Goal: Transaction & Acquisition: Book appointment/travel/reservation

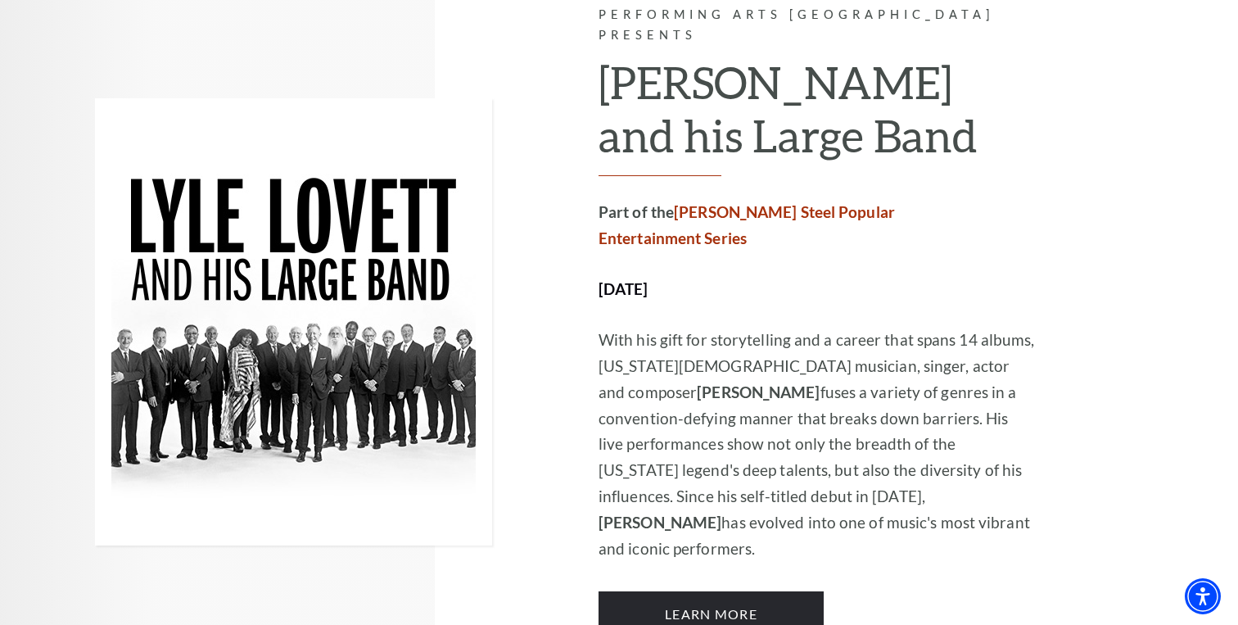
click at [596, 385] on div at bounding box center [347, 321] width 504 height 747
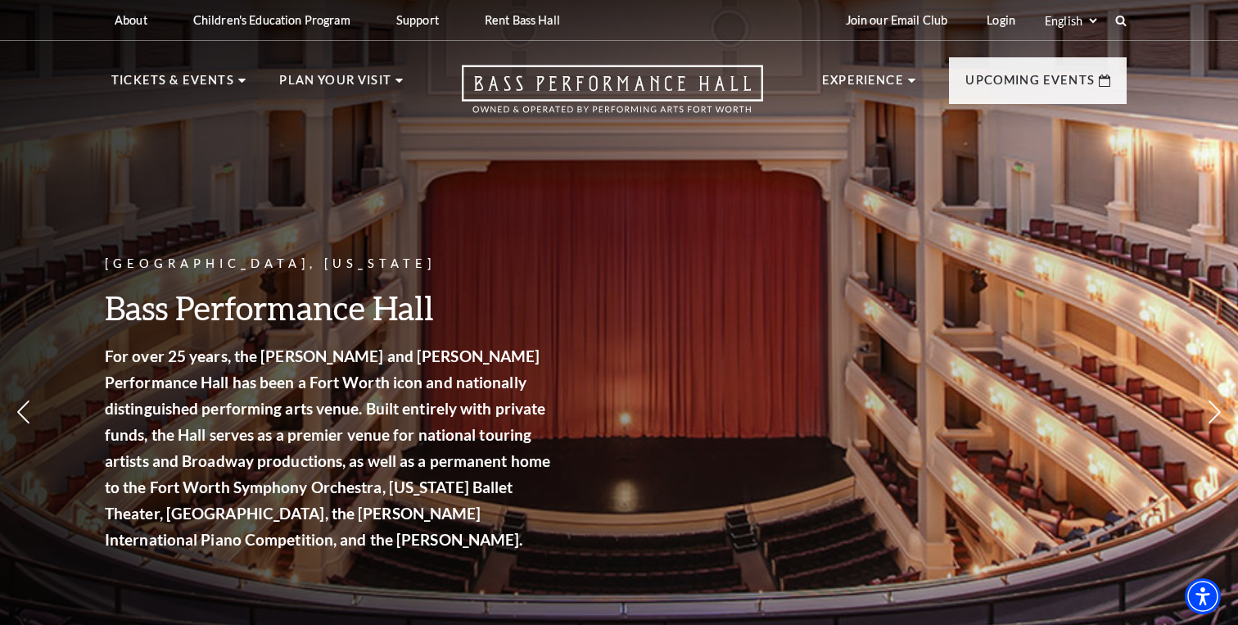
click at [134, 265] on p "Fort Worth, Texas" at bounding box center [330, 264] width 450 height 20
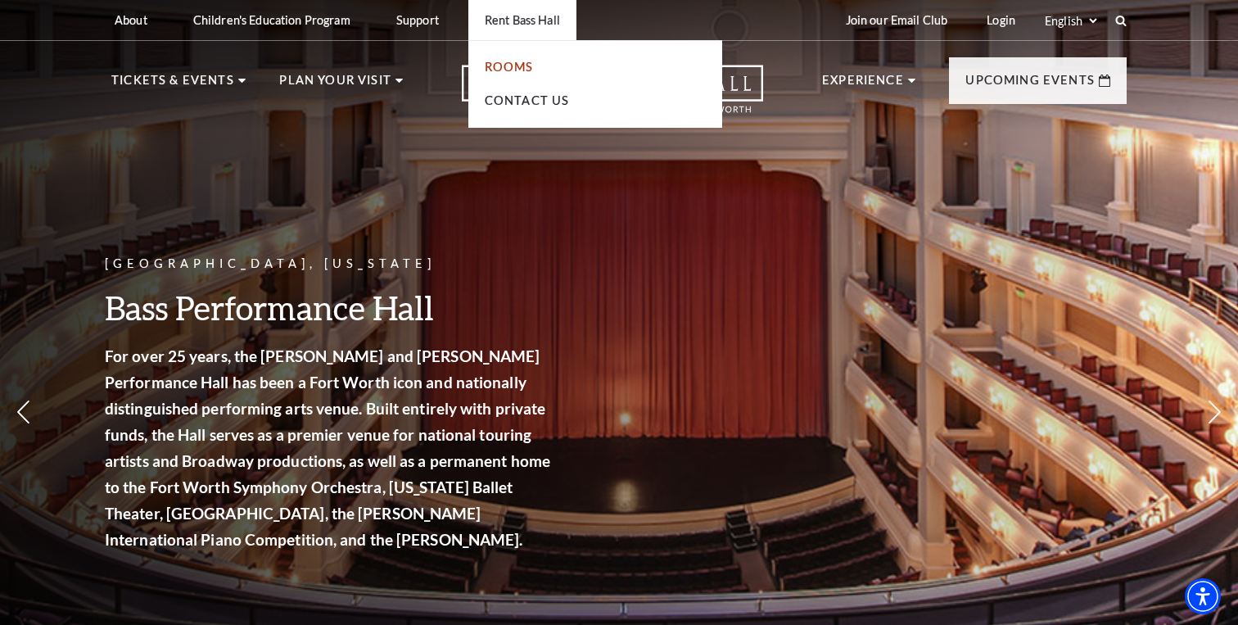
click at [510, 64] on link "Rooms" at bounding box center [509, 67] width 49 height 14
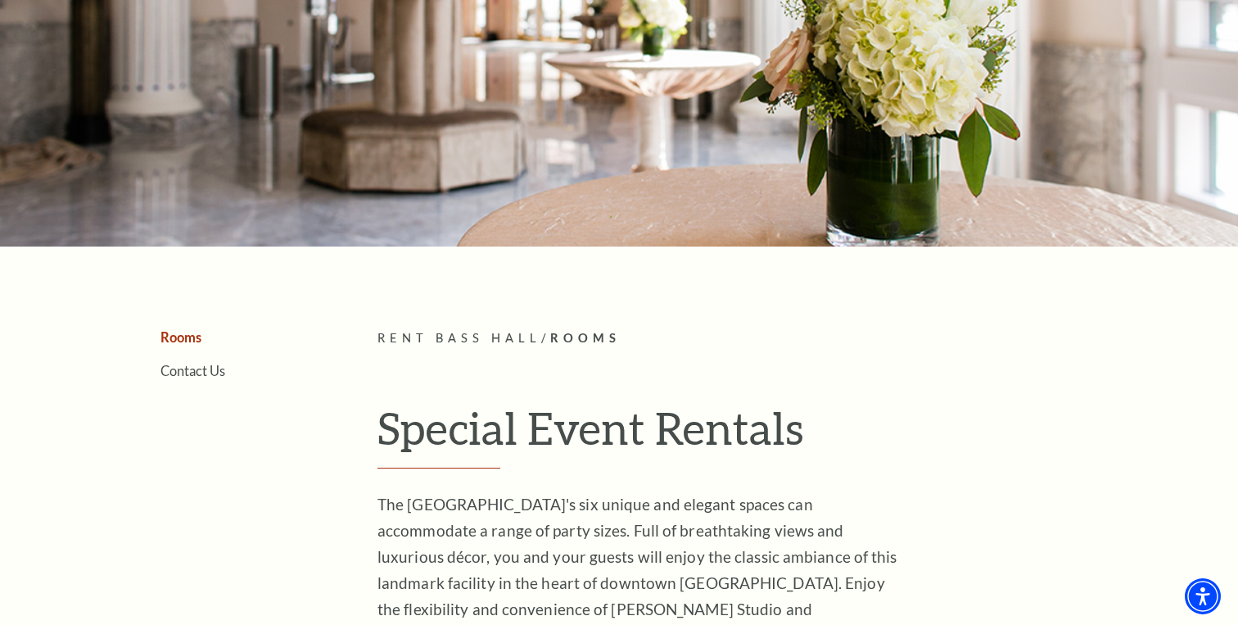
scroll to position [146, 0]
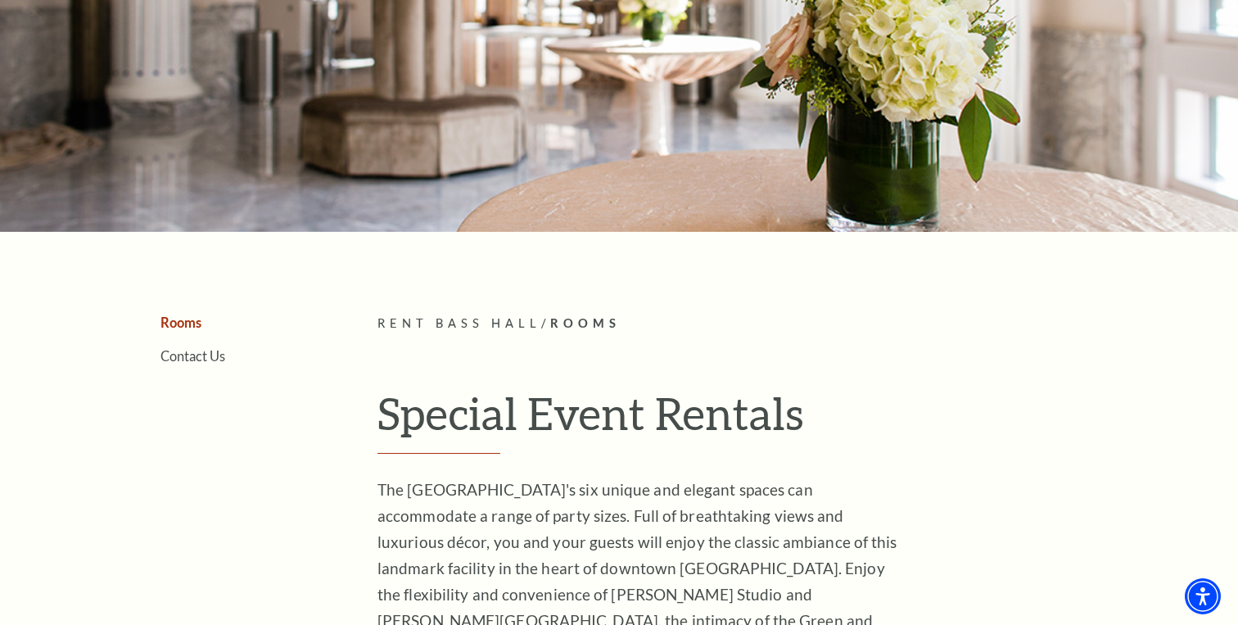
click at [454, 411] on h1 "Special Event Rentals" at bounding box center [751, 419] width 749 height 67
click at [453, 535] on span "The [GEOGRAPHIC_DATA]'s six unique and elegant spaces can accommodate a range o…" at bounding box center [642, 594] width 531 height 228
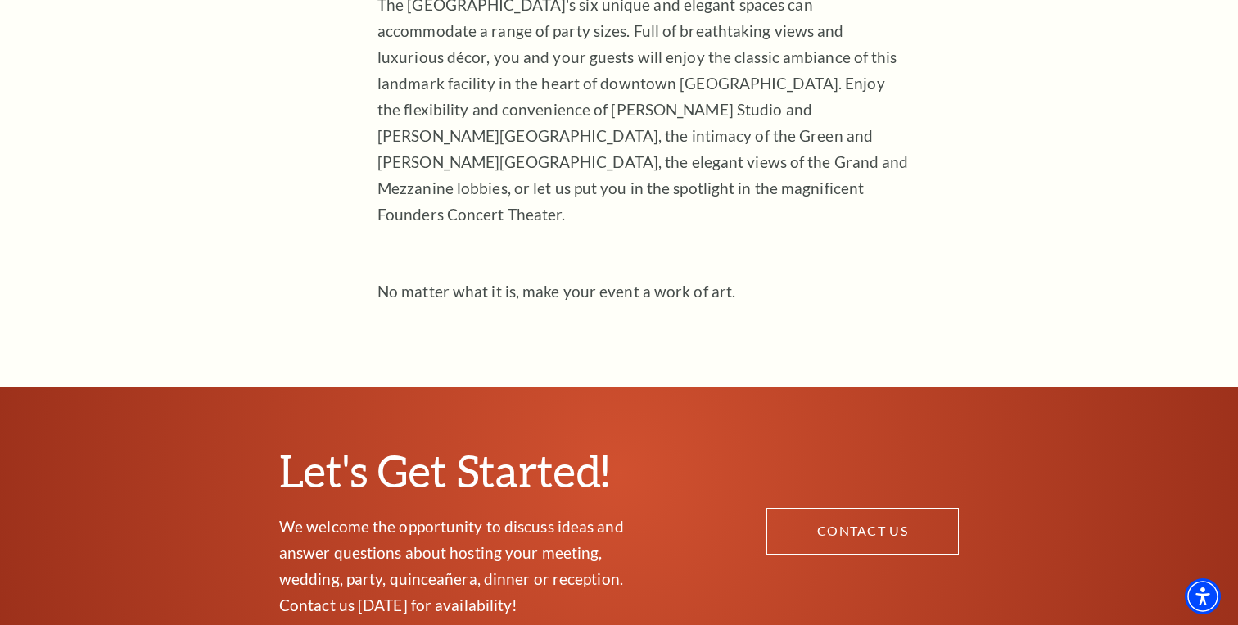
scroll to position [632, 0]
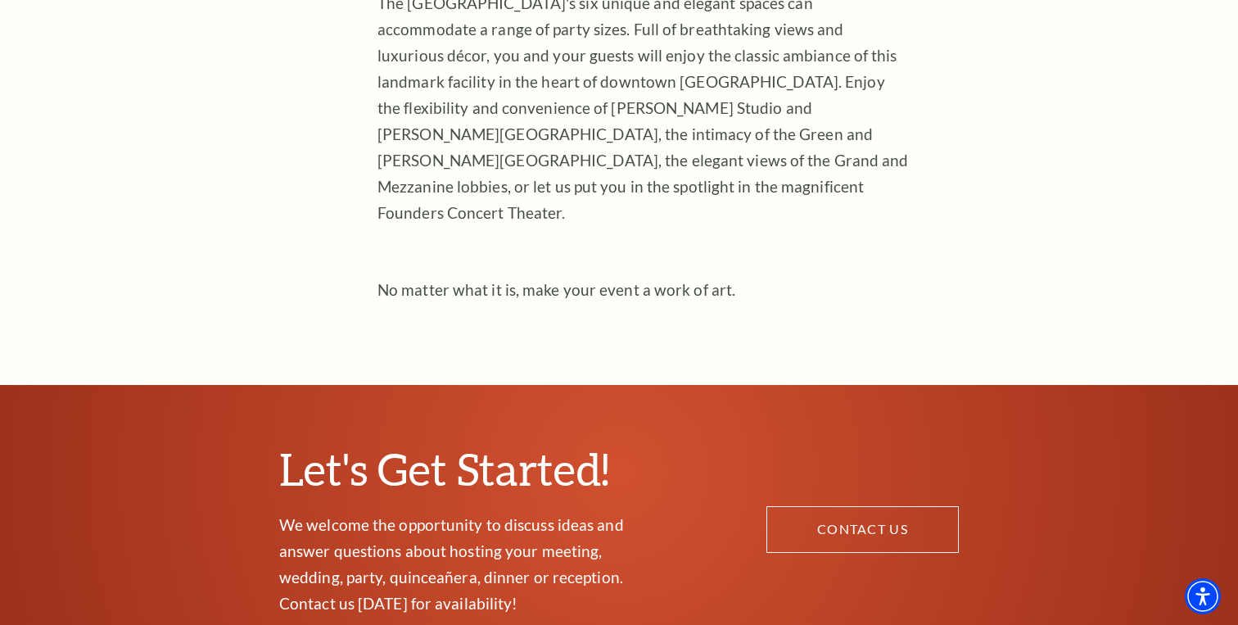
click at [626, 117] on span "The [GEOGRAPHIC_DATA]'s six unique and elegant spaces can accommodate a range o…" at bounding box center [642, 107] width 531 height 228
click at [496, 205] on div "The [GEOGRAPHIC_DATA]'s six unique and elegant spaces can accommodate a range o…" at bounding box center [643, 133] width 532 height 287
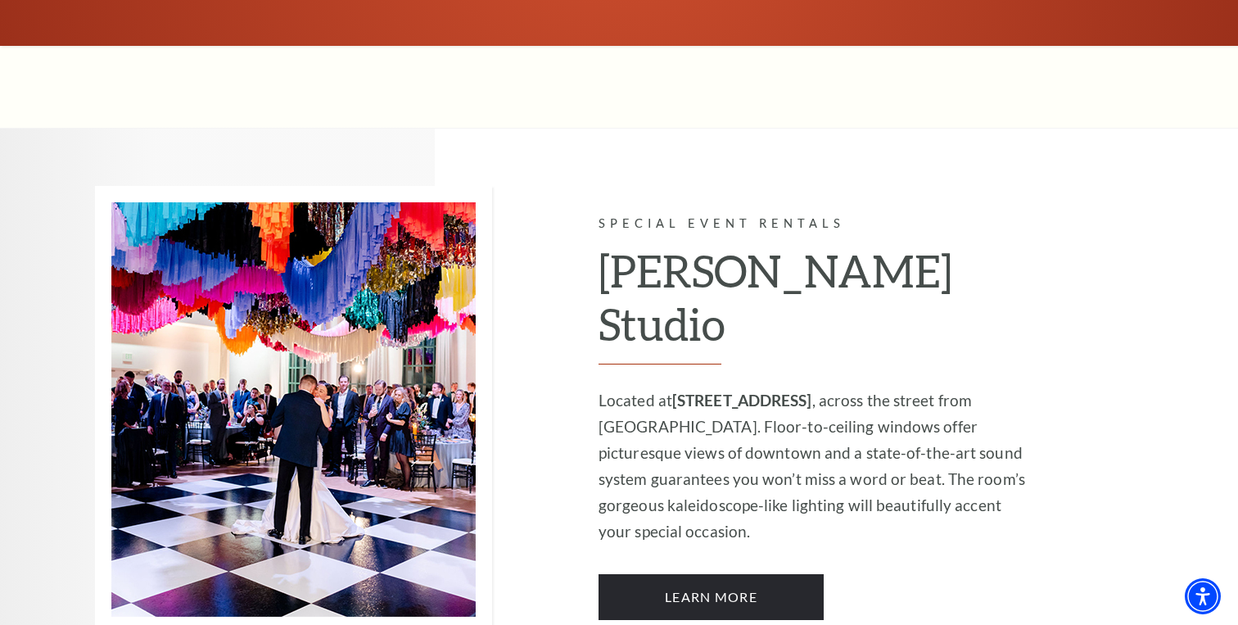
scroll to position [1271, 0]
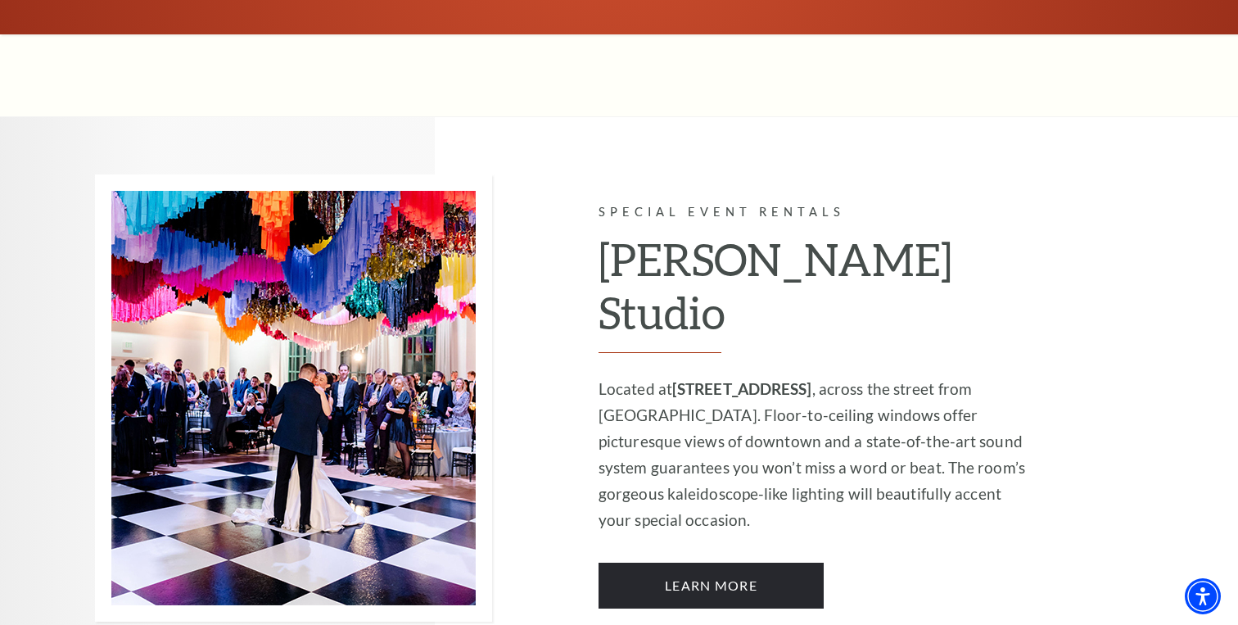
click at [662, 390] on p "Located at [STREET_ADDRESS] , across the street from [GEOGRAPHIC_DATA]. Floor-t…" at bounding box center [817, 454] width 438 height 157
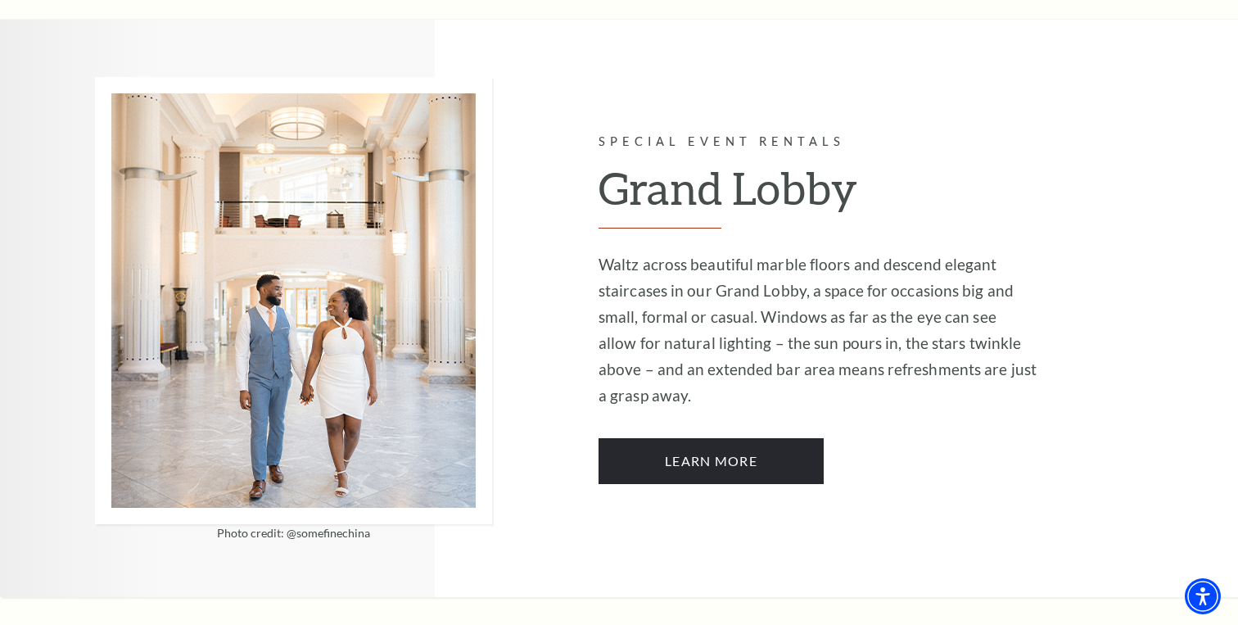
click at [725, 288] on p "Waltz across beautiful marble floors and descend elegant staircases in our Gran…" at bounding box center [817, 329] width 438 height 157
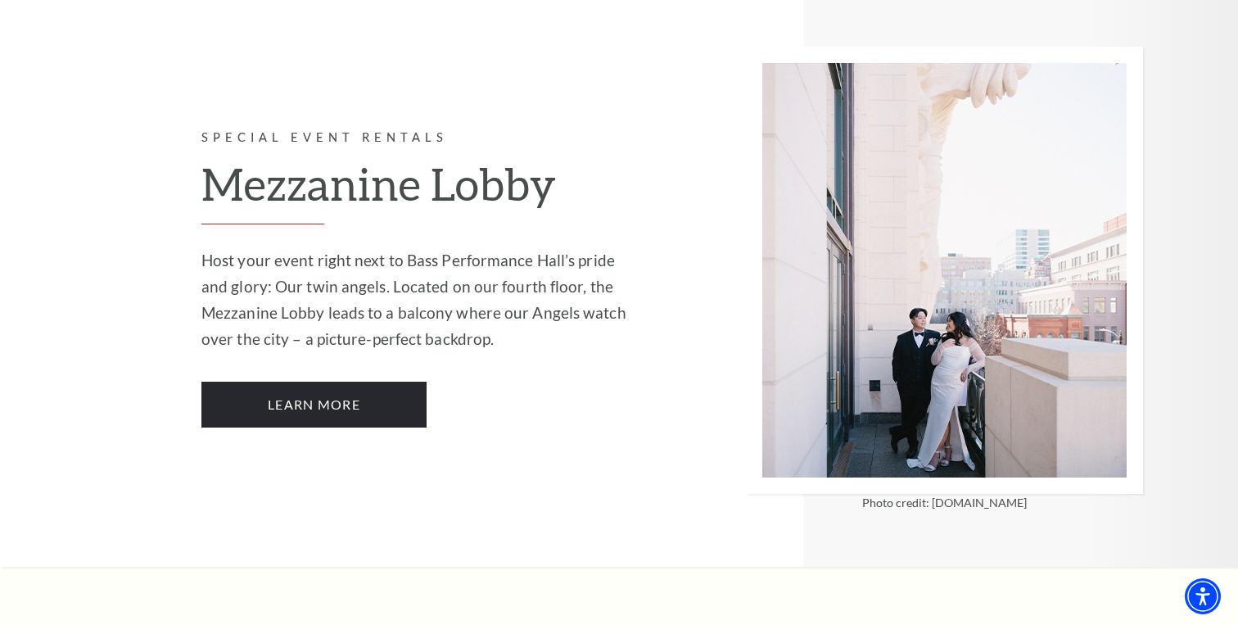
scroll to position [3374, 0]
click at [539, 293] on p "Host your event right next to Bass Performance Hall’s pride and glory: Our twin…" at bounding box center [420, 300] width 438 height 105
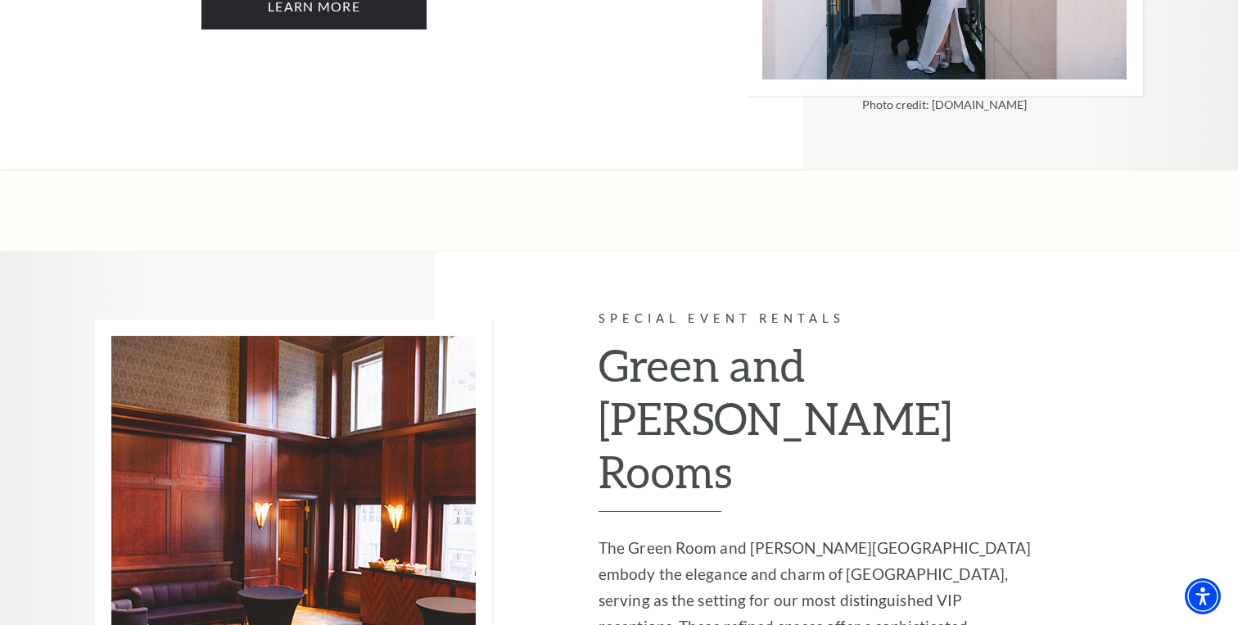
scroll to position [3765, 0]
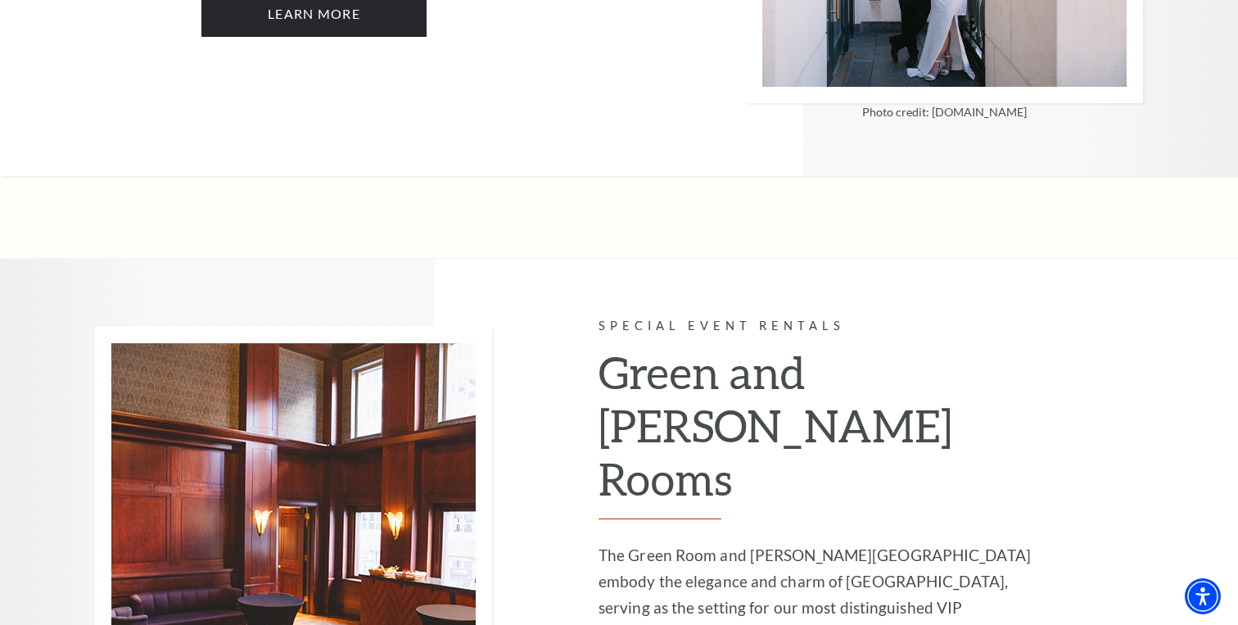
click at [688, 396] on h2 "Green and [PERSON_NAME] Rooms" at bounding box center [817, 432] width 438 height 173
click at [683, 375] on h2 "Green and [PERSON_NAME] Rooms" at bounding box center [817, 432] width 438 height 173
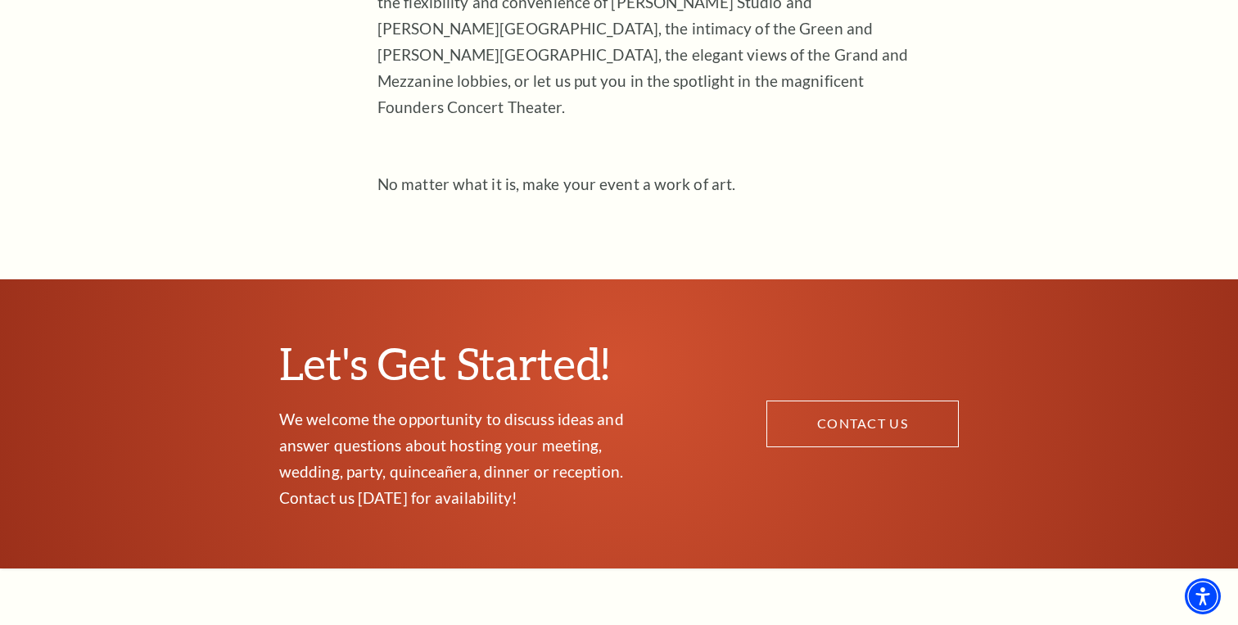
scroll to position [0, 0]
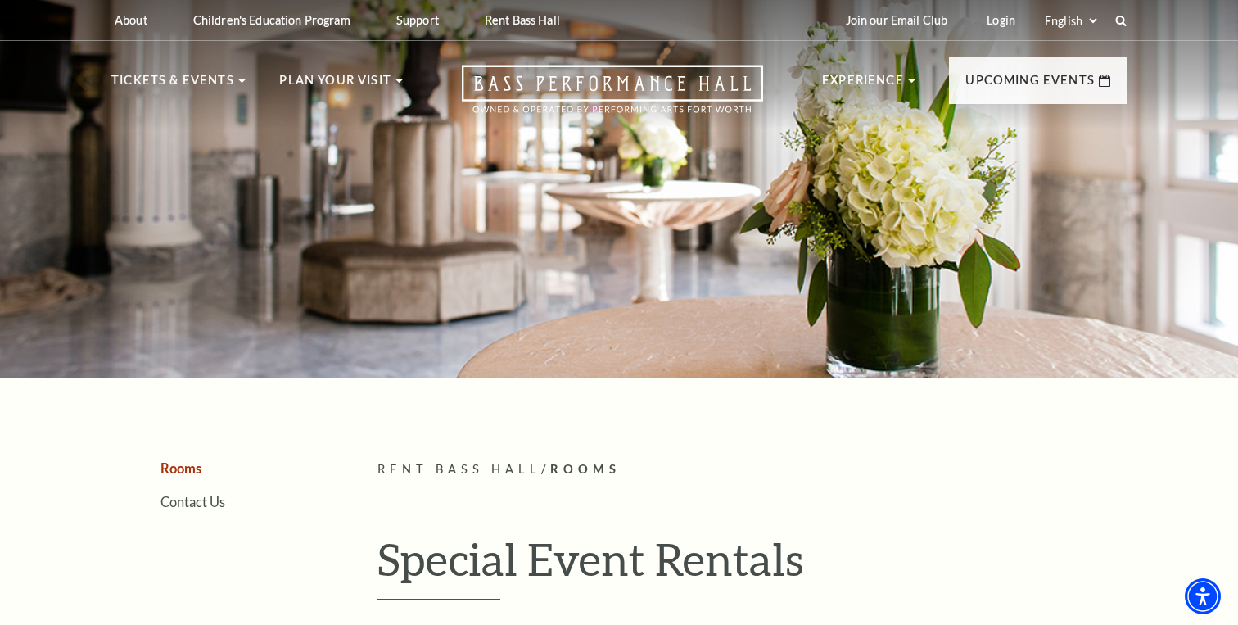
click at [644, 555] on h1 "Special Event Rentals" at bounding box center [751, 565] width 749 height 67
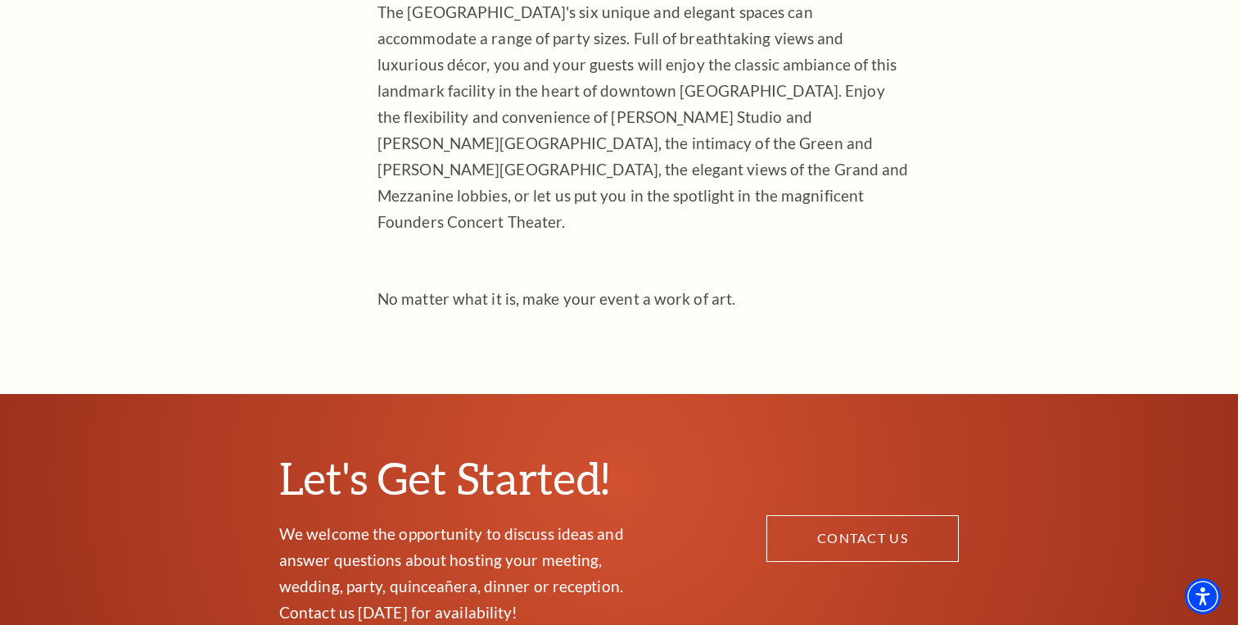
scroll to position [626, 0]
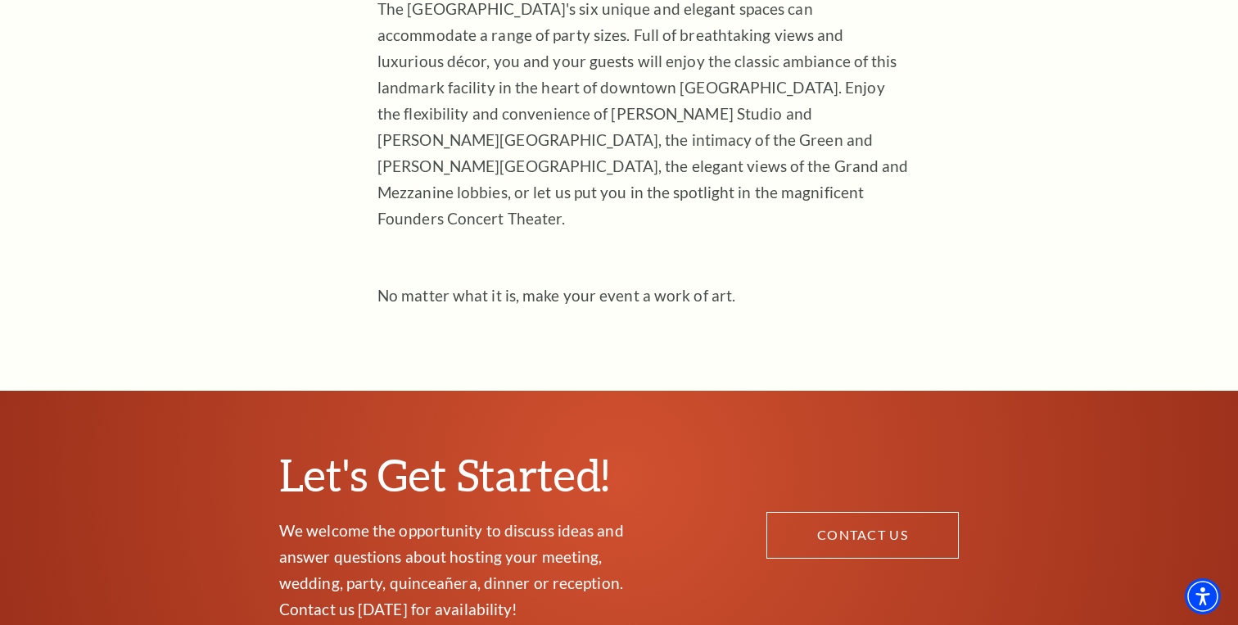
click at [664, 161] on span "The [GEOGRAPHIC_DATA]'s six unique and elegant spaces can accommodate a range o…" at bounding box center [642, 113] width 531 height 228
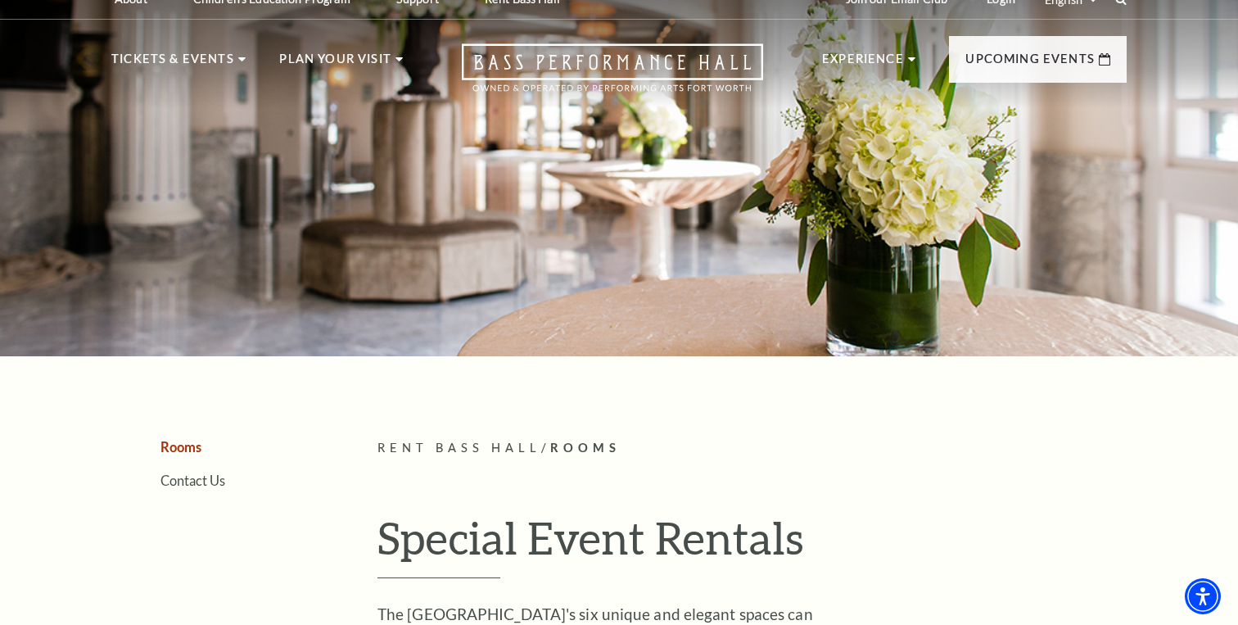
scroll to position [0, 0]
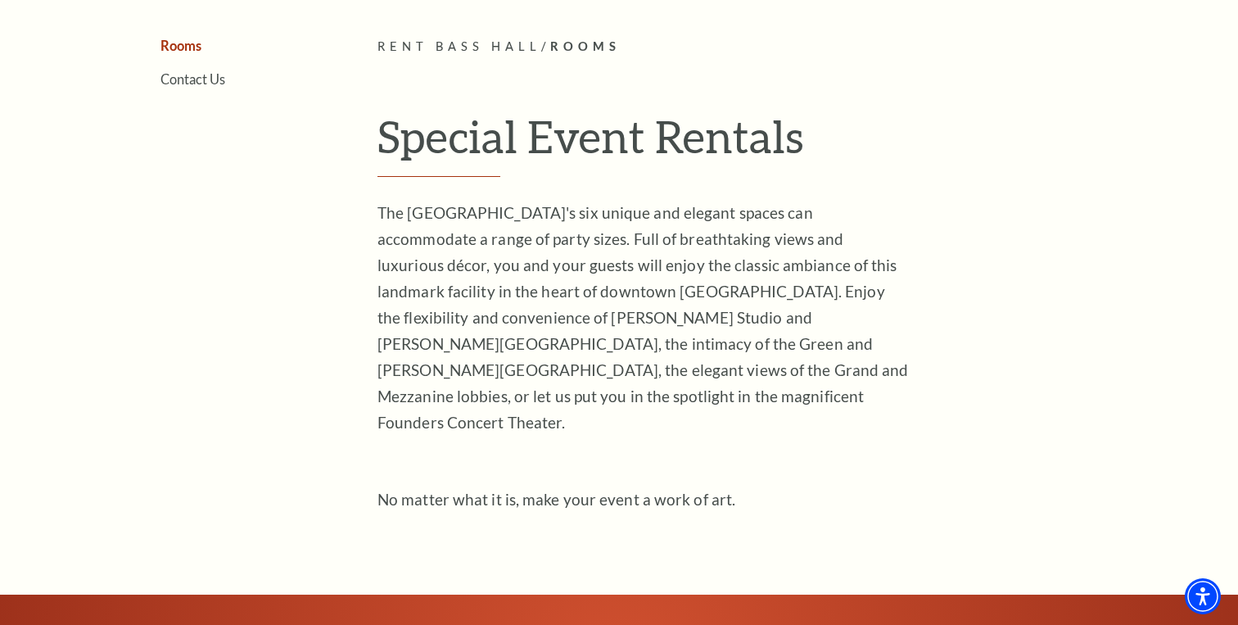
click at [517, 320] on span "The [GEOGRAPHIC_DATA]'s six unique and elegant spaces can accommodate a range o…" at bounding box center [642, 317] width 531 height 228
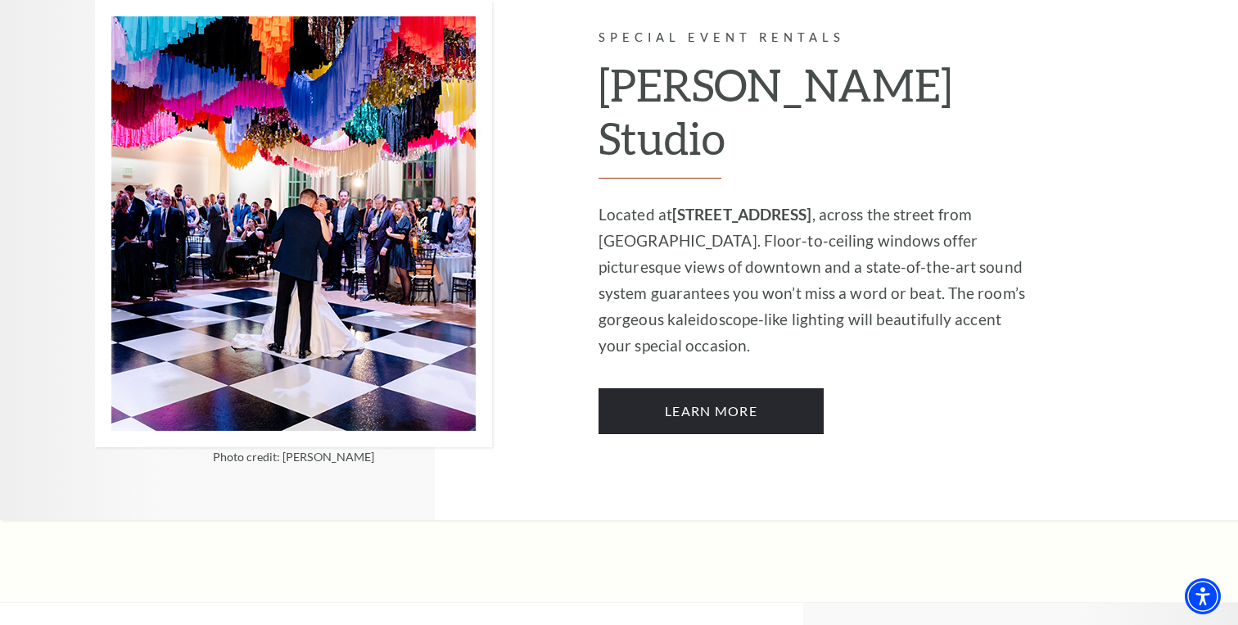
scroll to position [1448, 0]
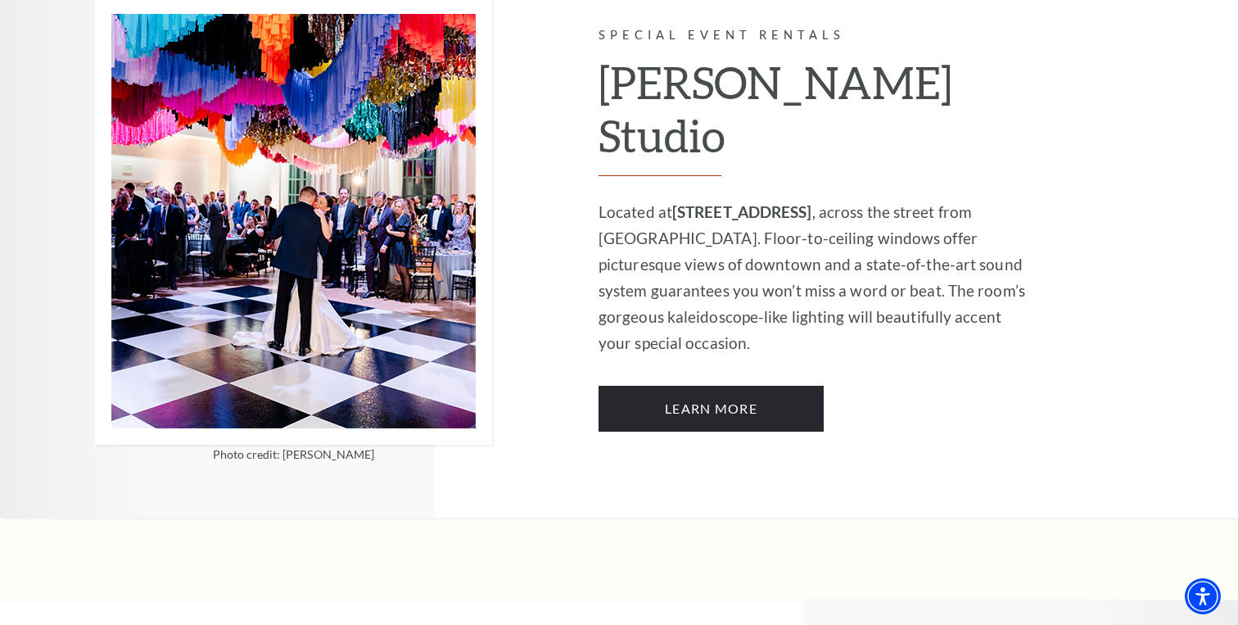
click at [674, 241] on p "Located at [STREET_ADDRESS] , across the street from [GEOGRAPHIC_DATA]. Floor-t…" at bounding box center [817, 277] width 438 height 157
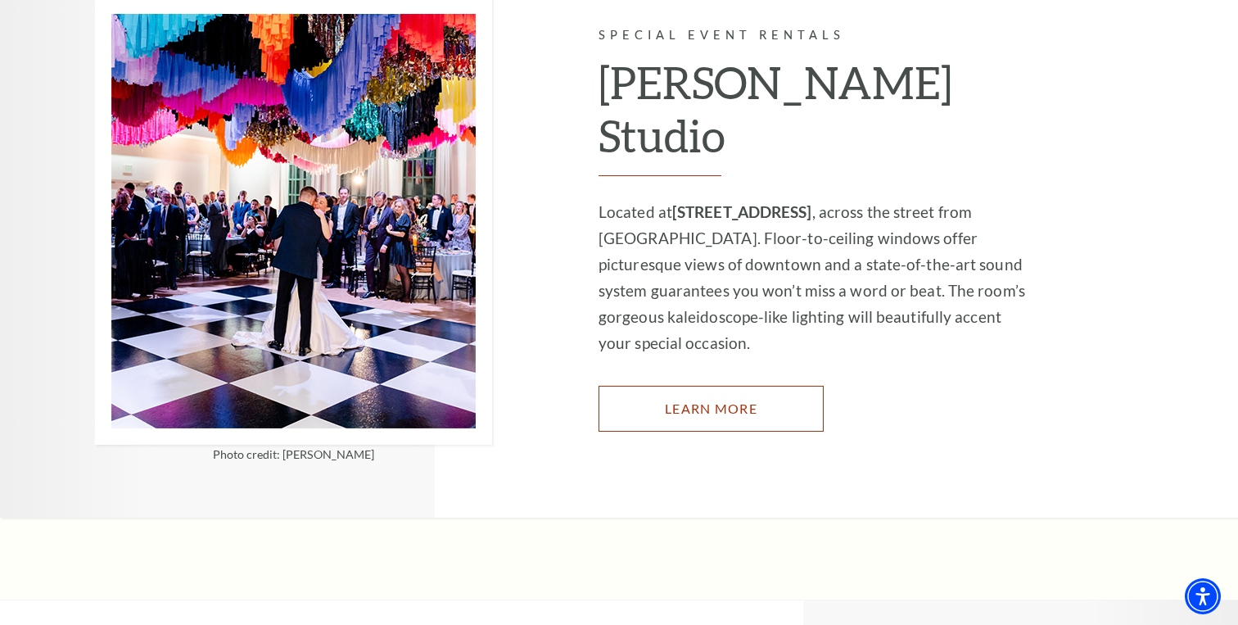
click at [650, 386] on link "Learn More" at bounding box center [710, 409] width 225 height 46
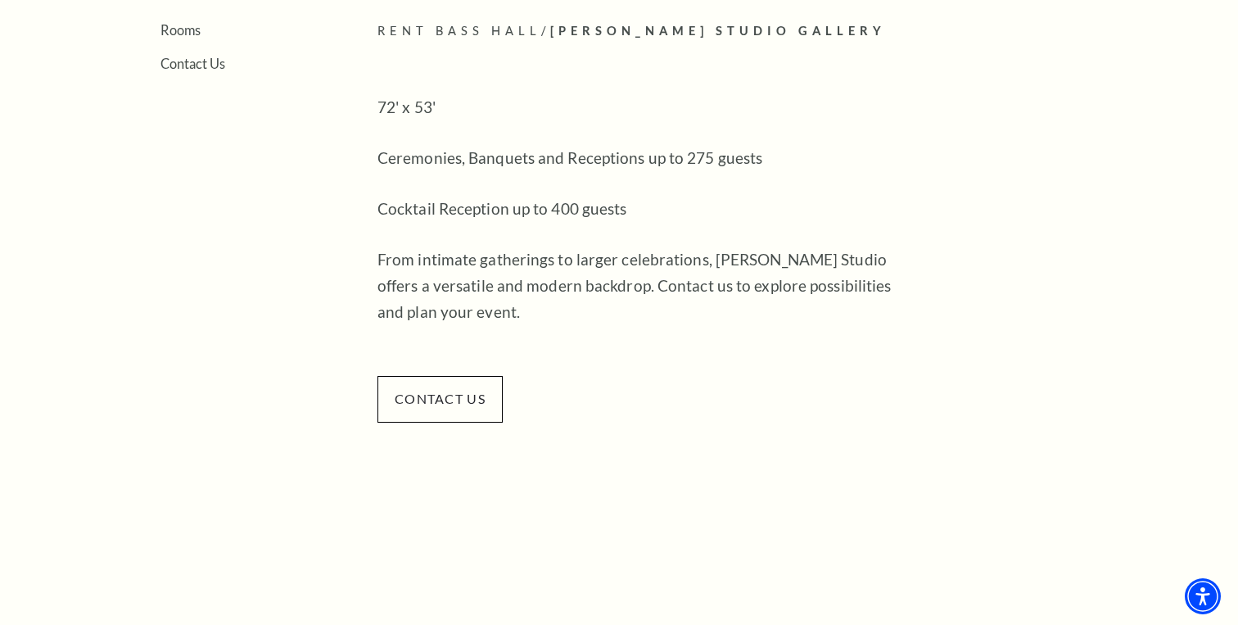
scroll to position [439, 0]
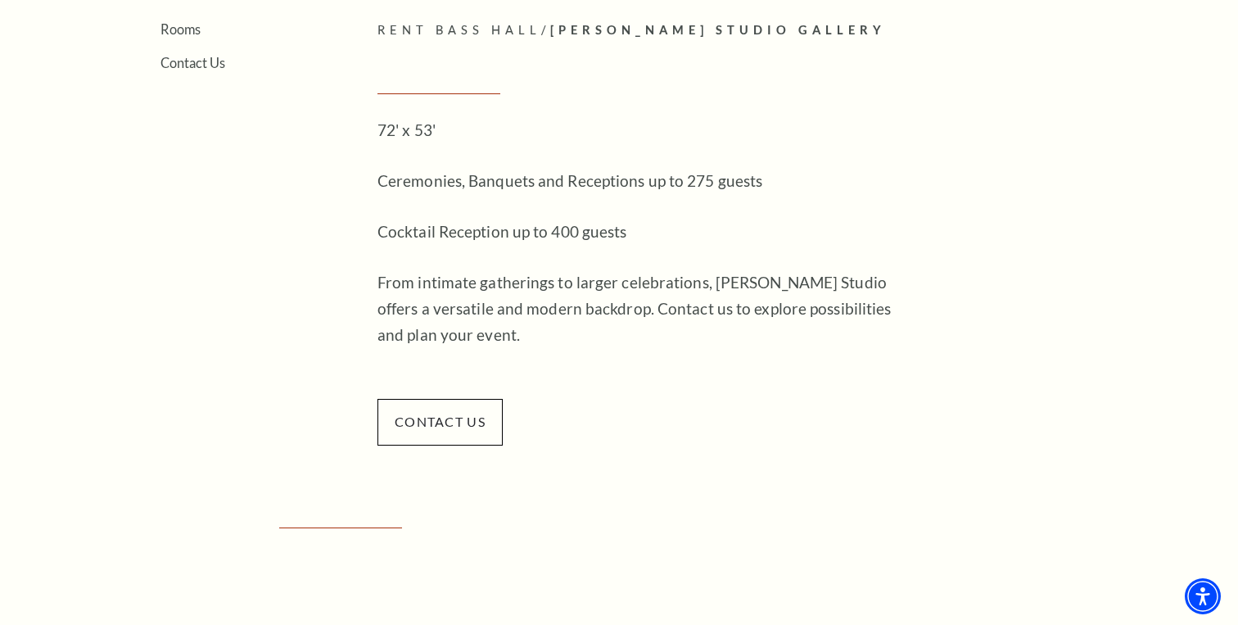
click at [642, 300] on span "From intimate gatherings to larger celebrations, [PERSON_NAME] Studio offers a …" at bounding box center [634, 308] width 514 height 71
click at [513, 178] on span "Ceremonies, Banquets and Receptions up to 275 guests" at bounding box center [569, 180] width 385 height 19
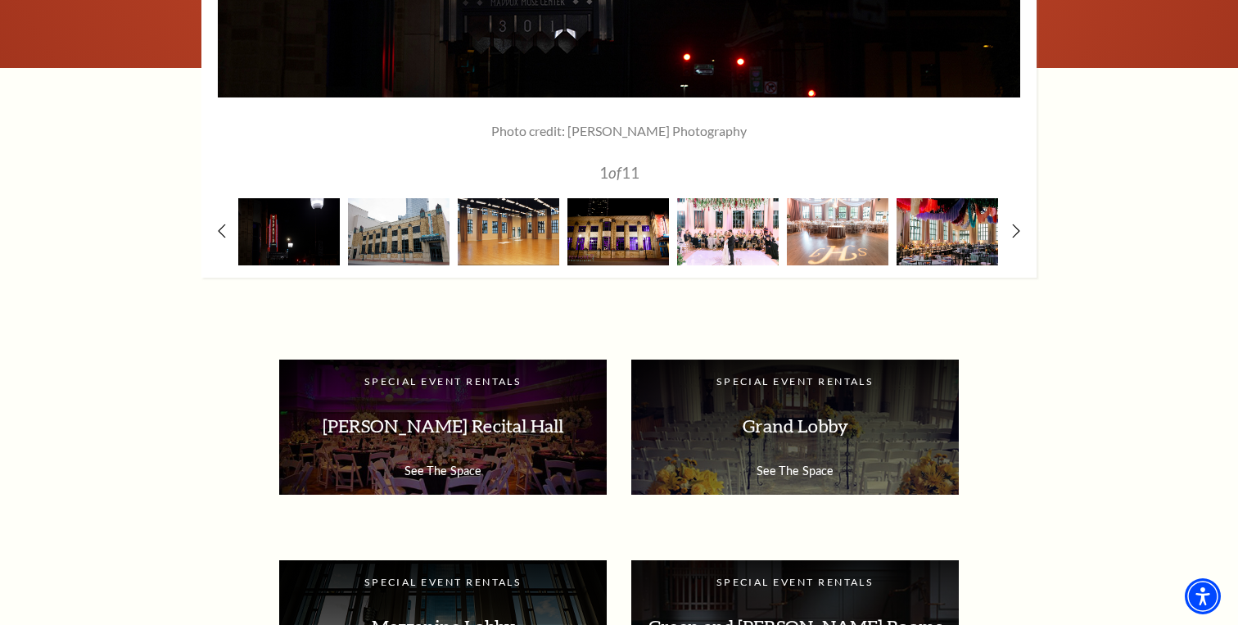
scroll to position [2739, 0]
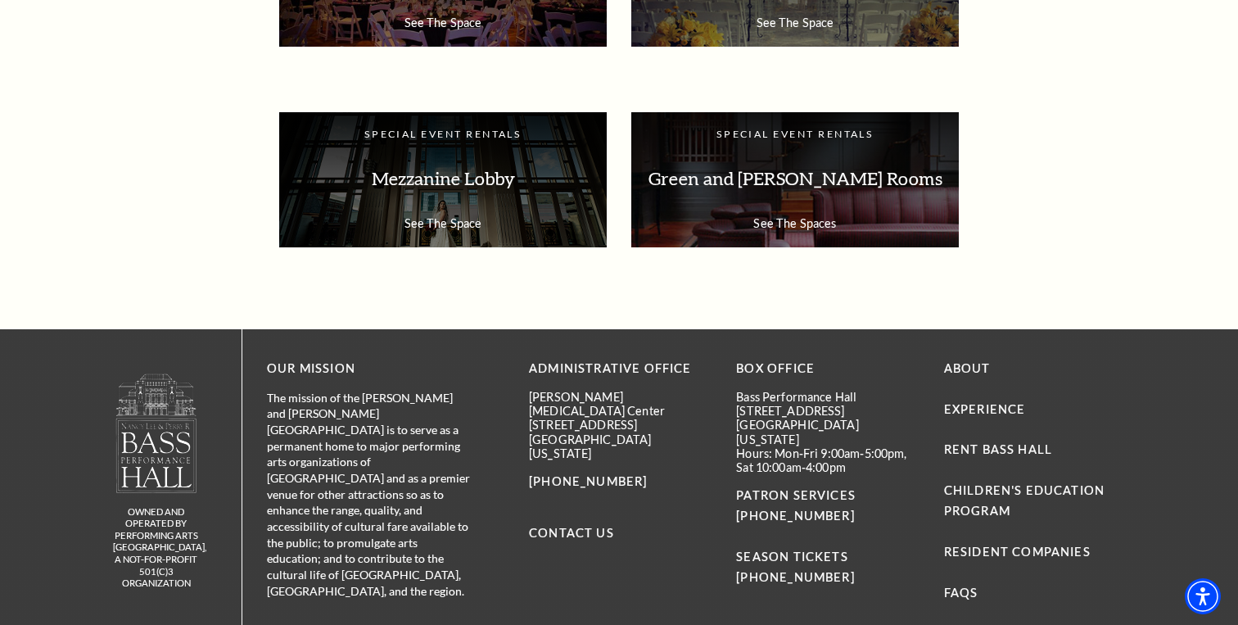
scroll to position [3031, 0]
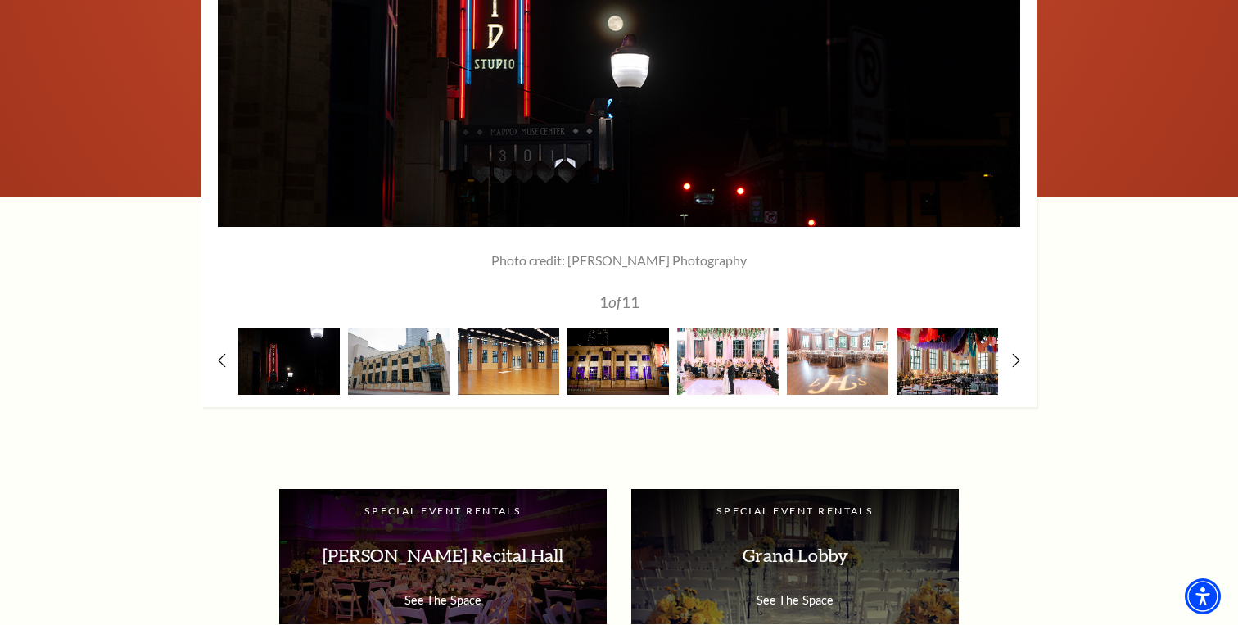
scroll to position [2431, 0]
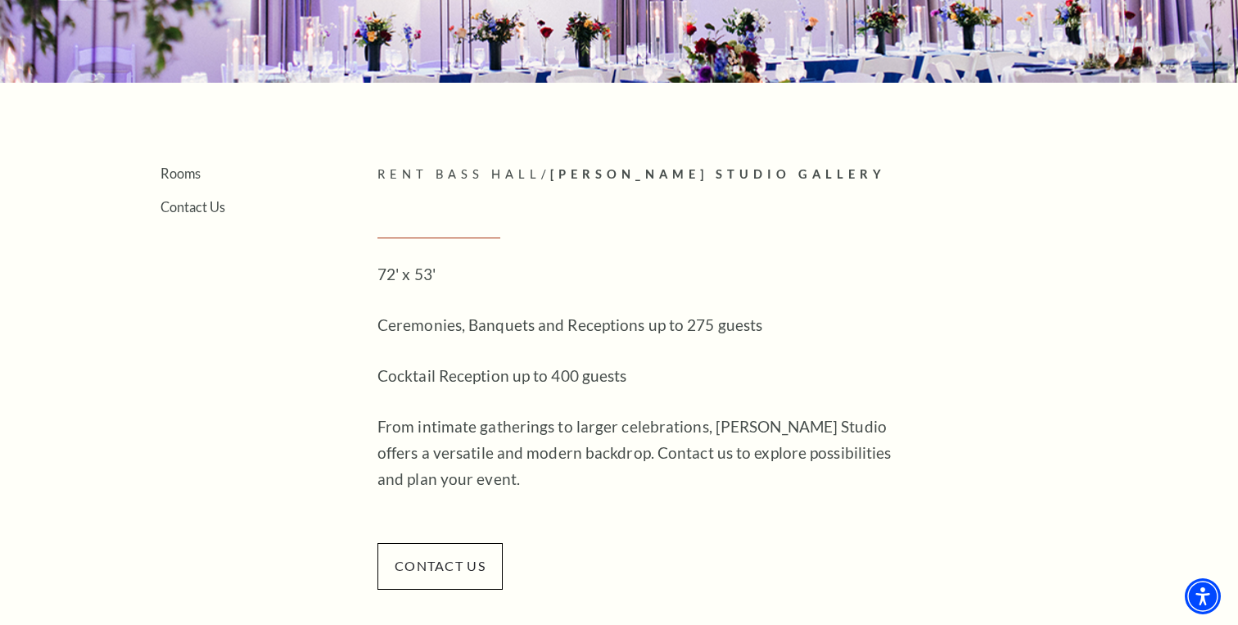
scroll to position [293, 0]
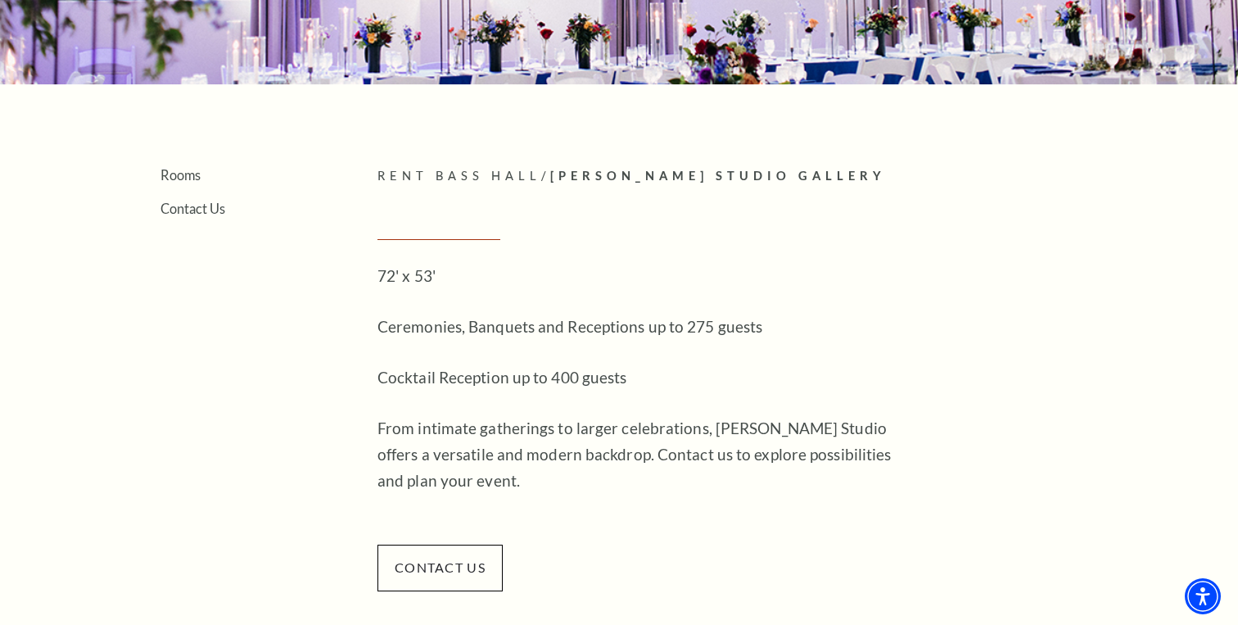
click at [484, 341] on div "72' x 53' Ceremonies, Banquets and Receptions up to 275 guests Cocktail Recepti…" at bounding box center [643, 404] width 532 height 282
